Goal: Transaction & Acquisition: Download file/media

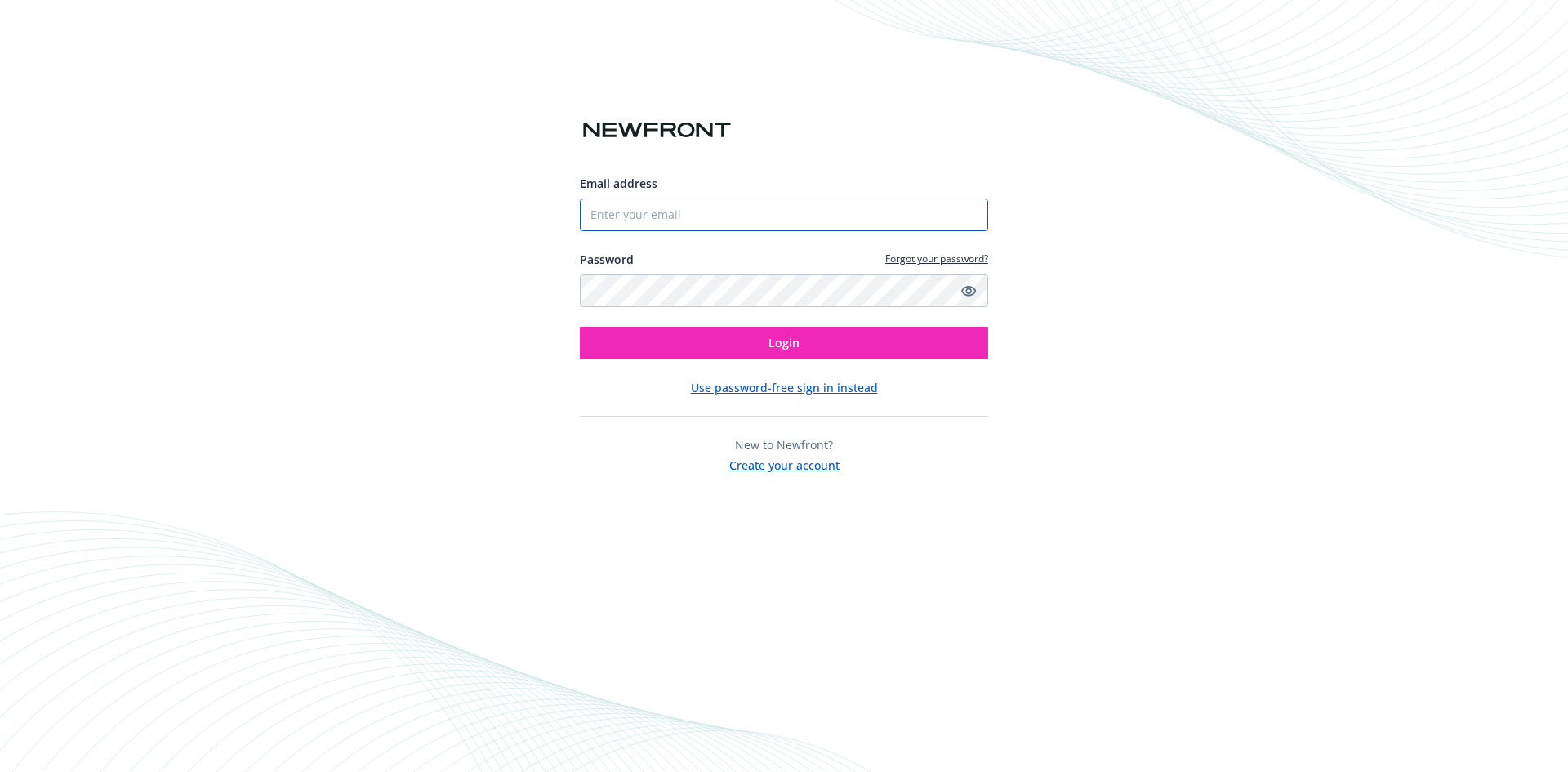
click at [658, 219] on input "Email address" at bounding box center [784, 215] width 409 height 33
click at [0, 771] on com-1password-button at bounding box center [0, 772] width 0 height 0
type input "[EMAIL_ADDRESS][DOMAIN_NAME]"
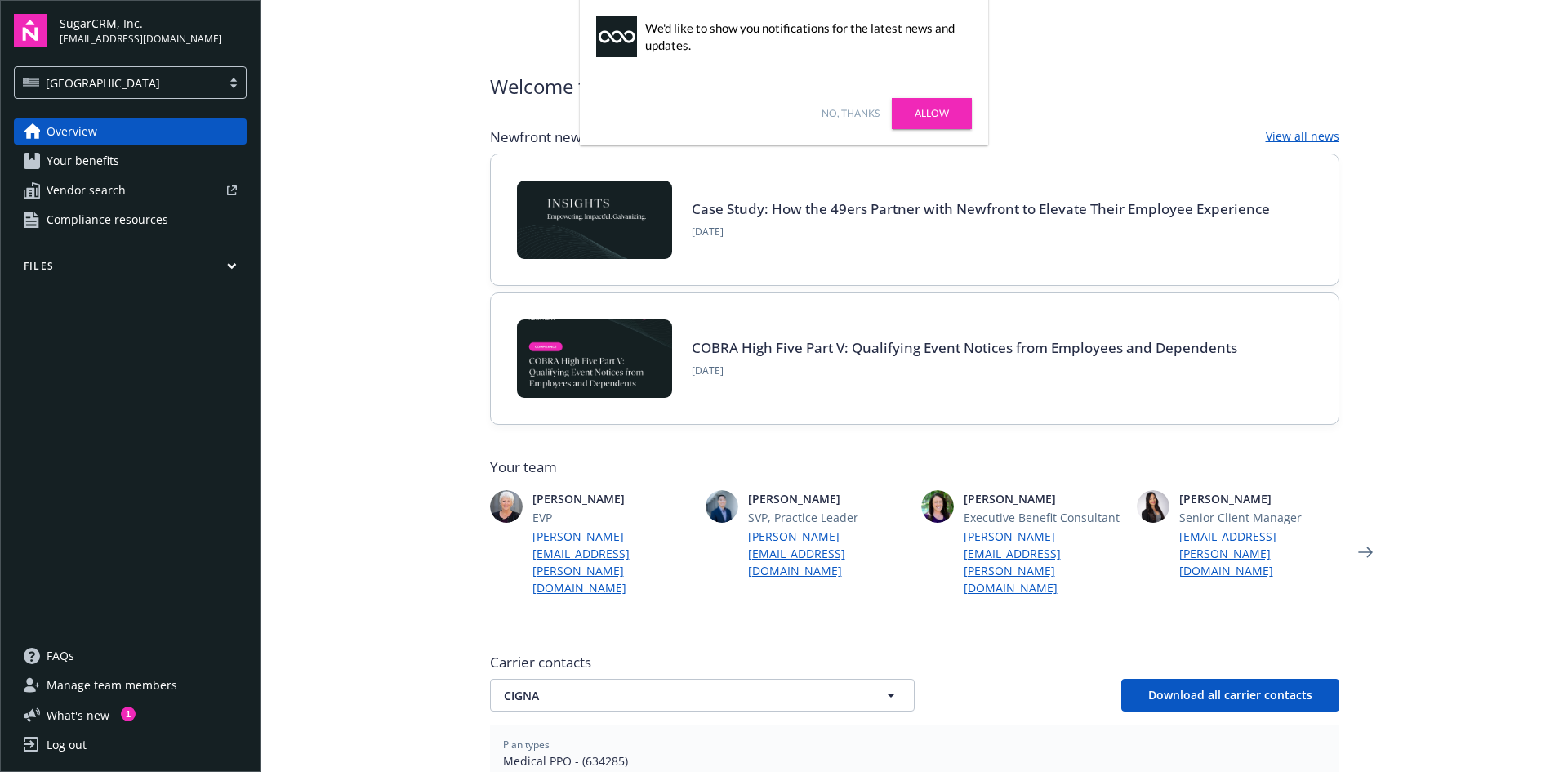
click at [831, 109] on link "No, thanks" at bounding box center [850, 114] width 58 height 15
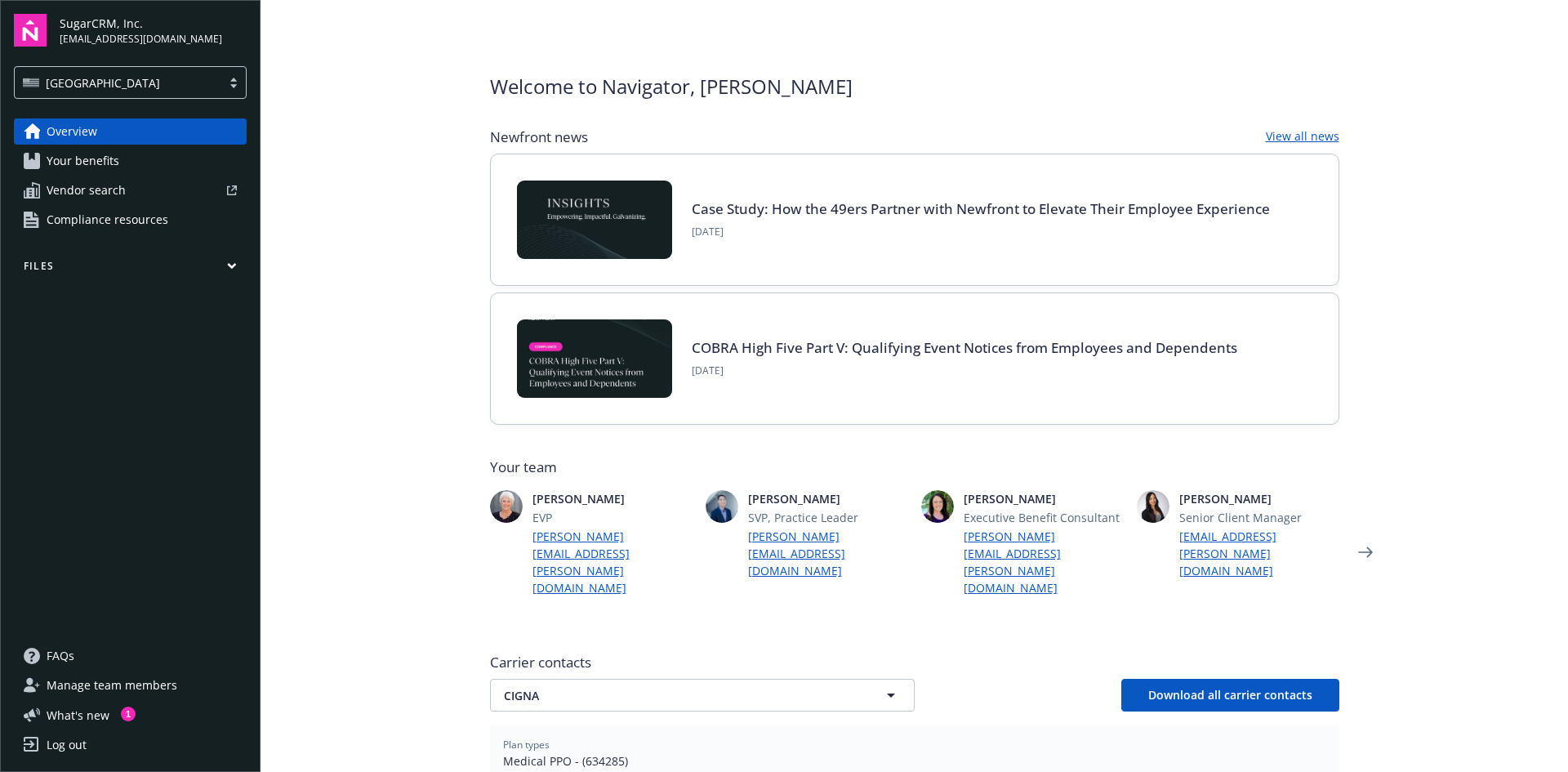
click at [50, 152] on span "Your benefits" at bounding box center [83, 161] width 73 height 26
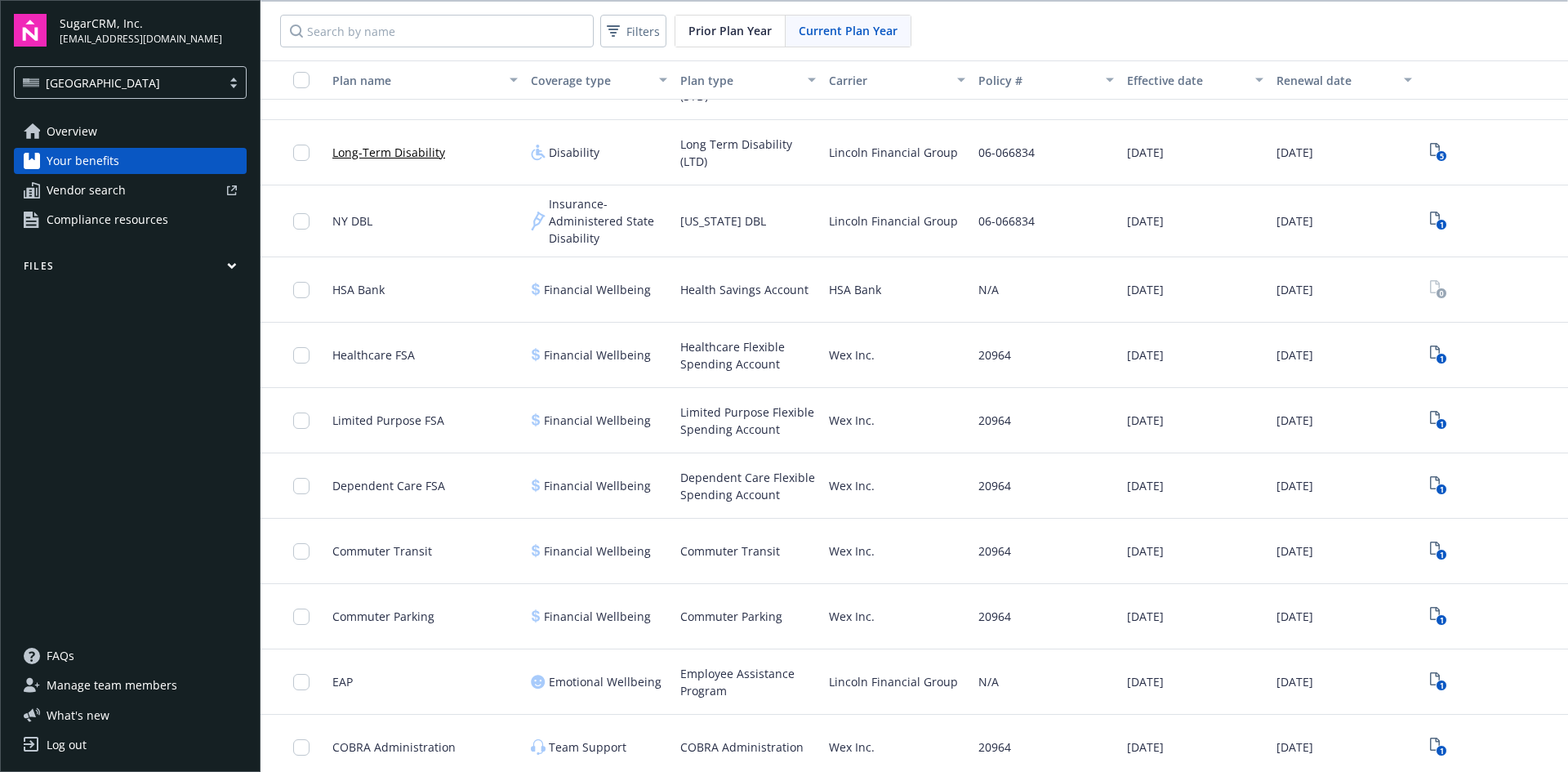
scroll to position [705, 0]
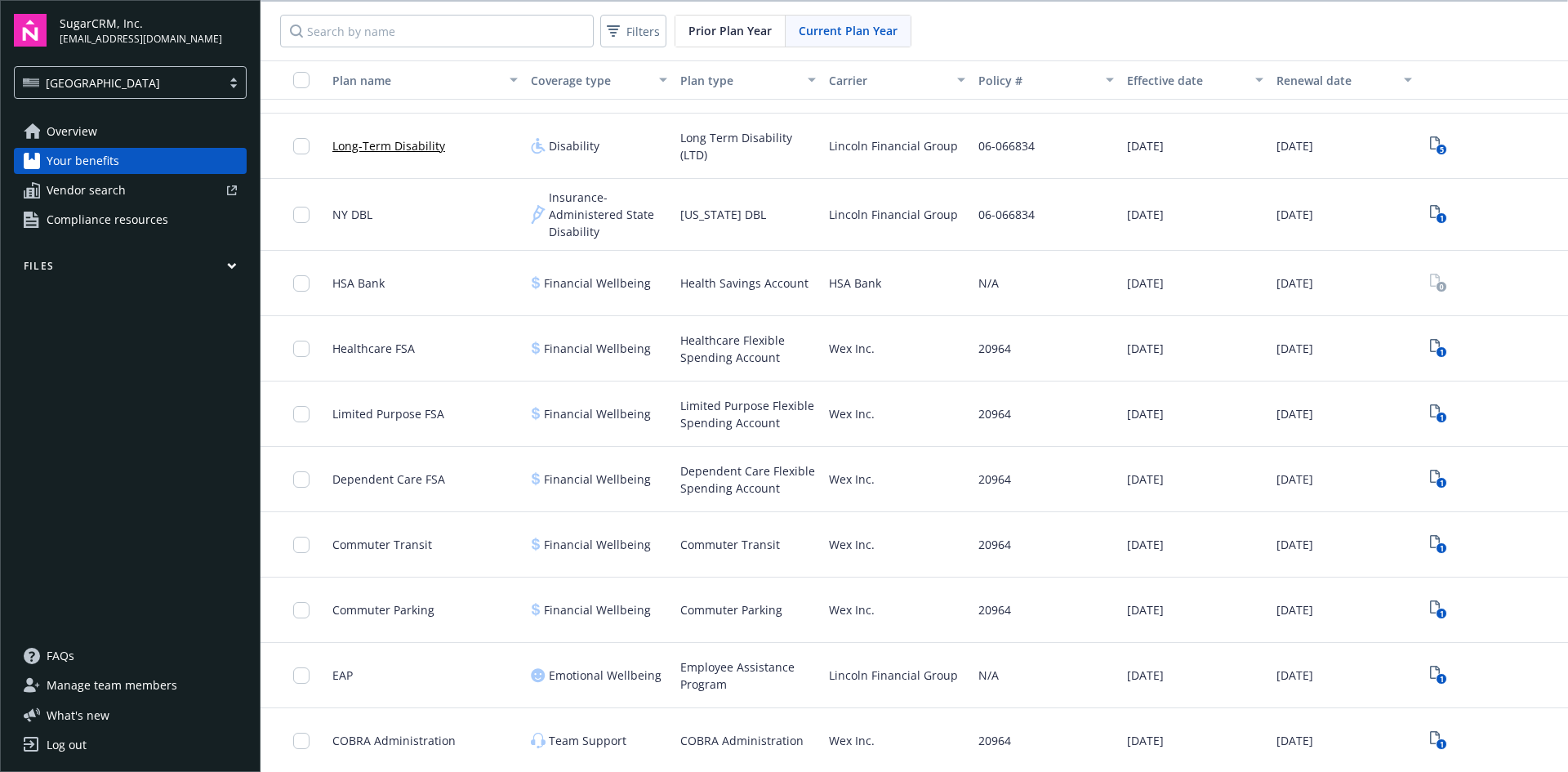
click at [233, 263] on icon "button" at bounding box center [232, 265] width 10 height 7
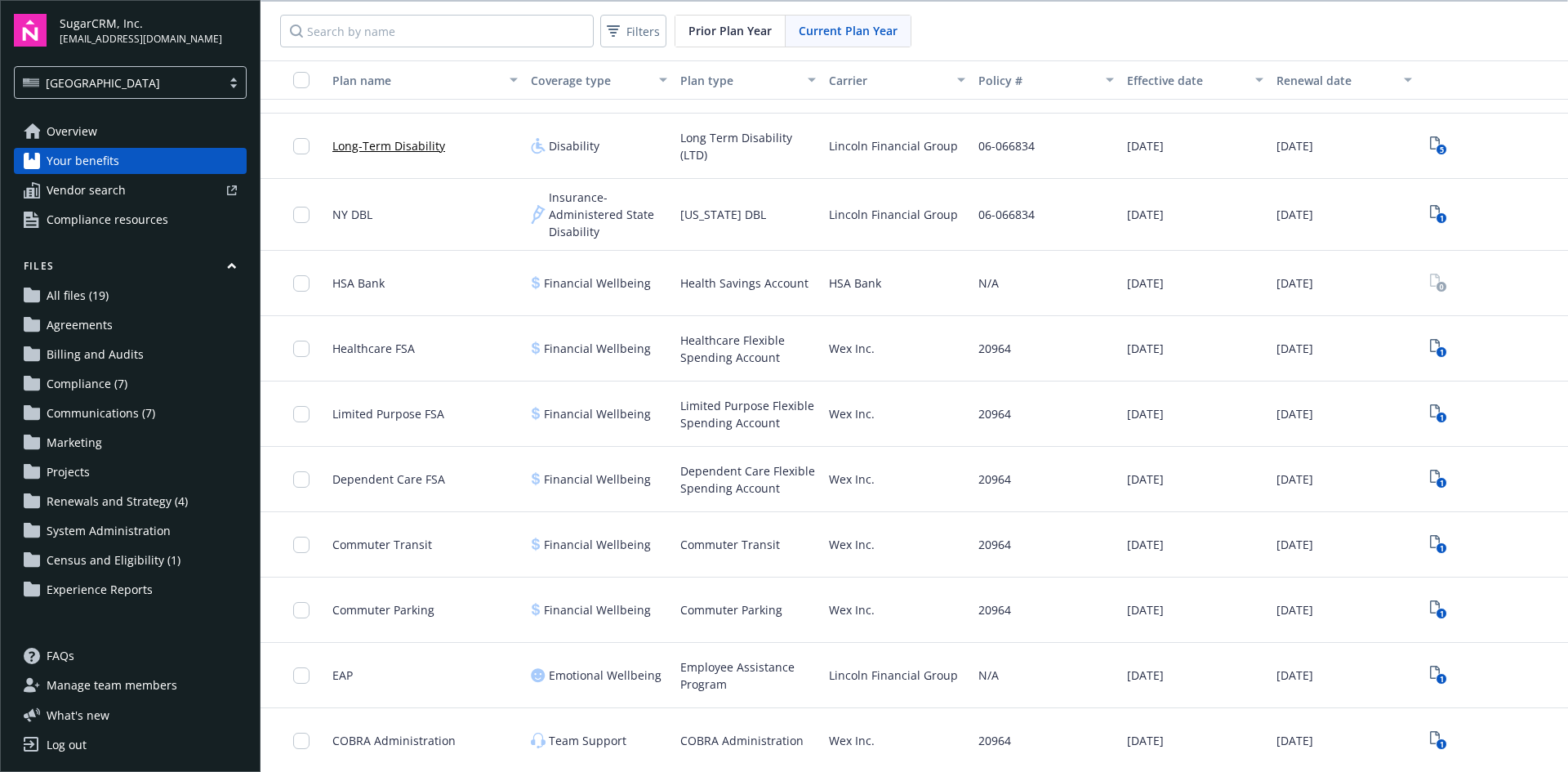
click at [71, 497] on span "Renewals and Strategy (4)" at bounding box center [118, 502] width 142 height 26
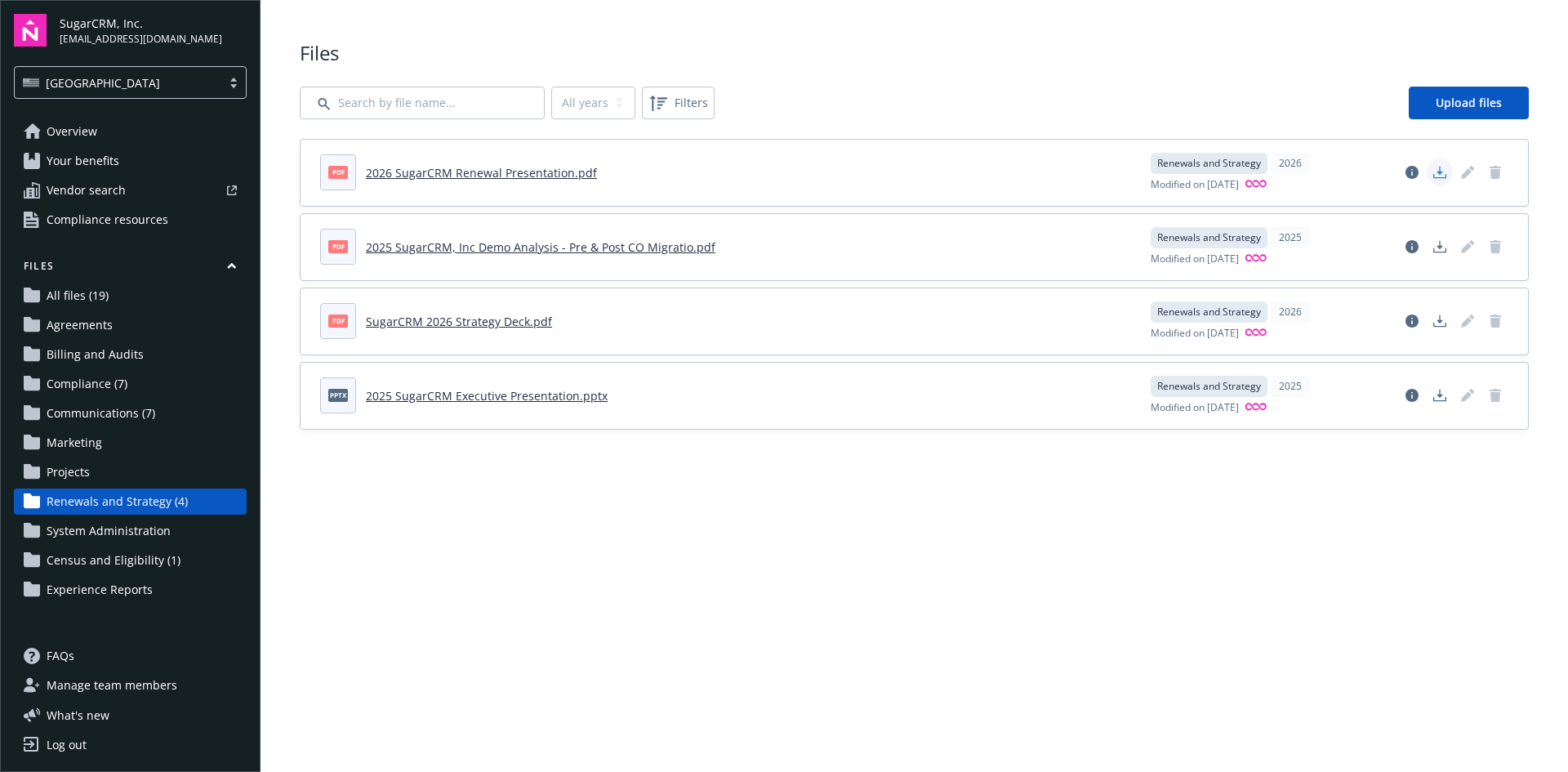
click at [1439, 175] on icon "Download document" at bounding box center [1440, 172] width 13 height 13
click at [1438, 250] on icon "Download document" at bounding box center [1440, 246] width 13 height 13
